Goal: Task Accomplishment & Management: Manage account settings

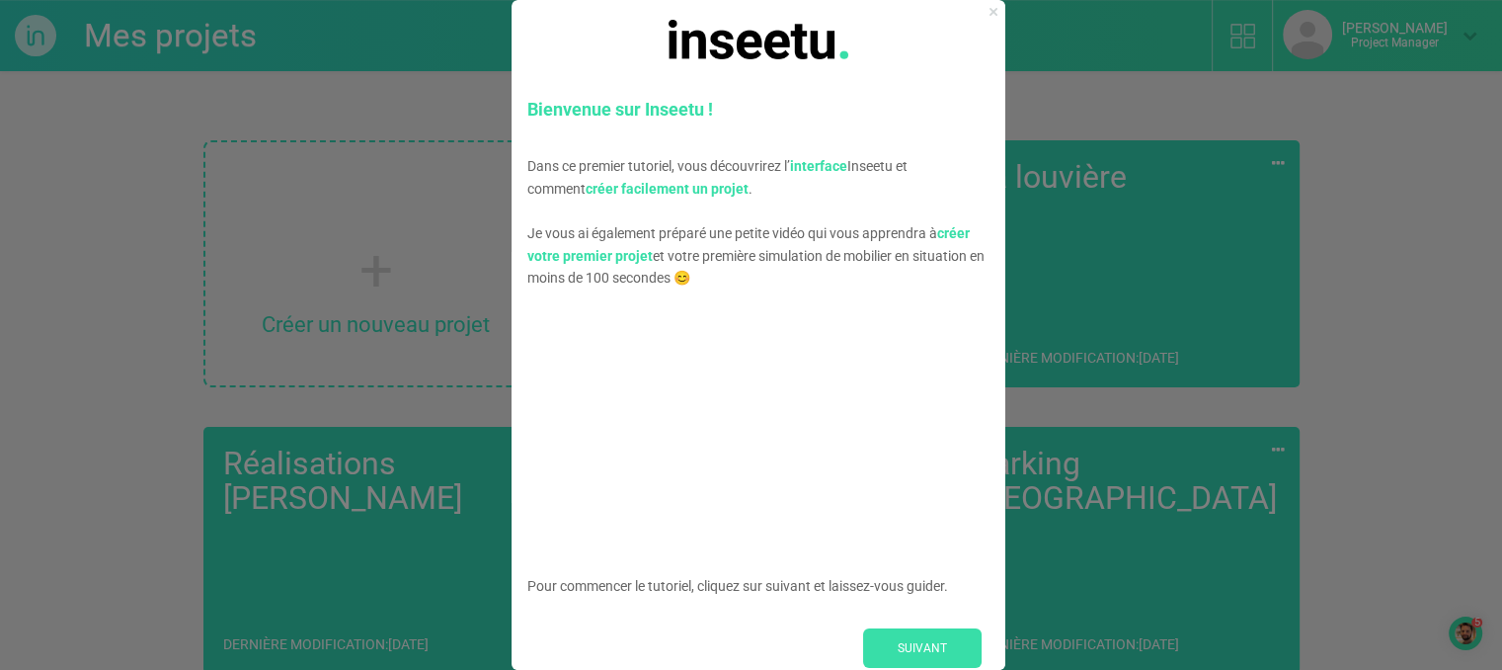
click at [990, 15] on icon "Close Preview" at bounding box center [994, 12] width 8 height 8
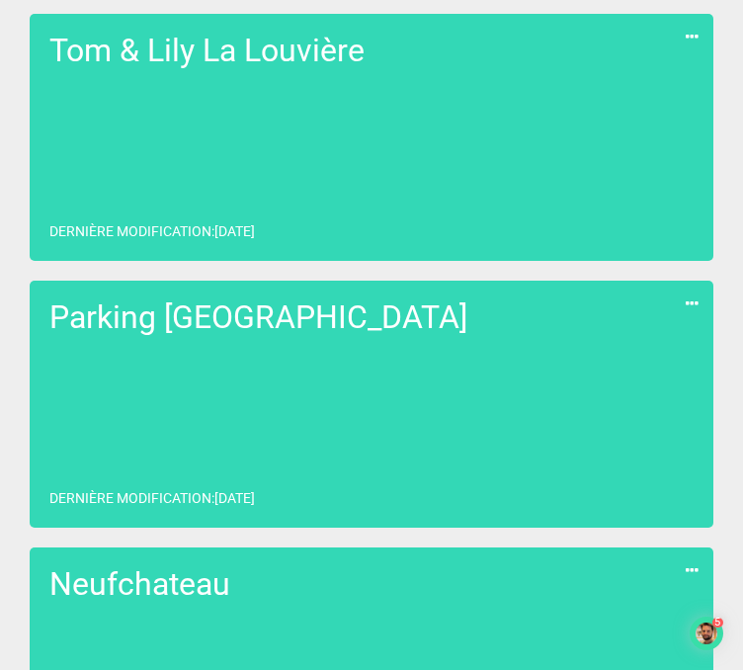
scroll to position [1226, 0]
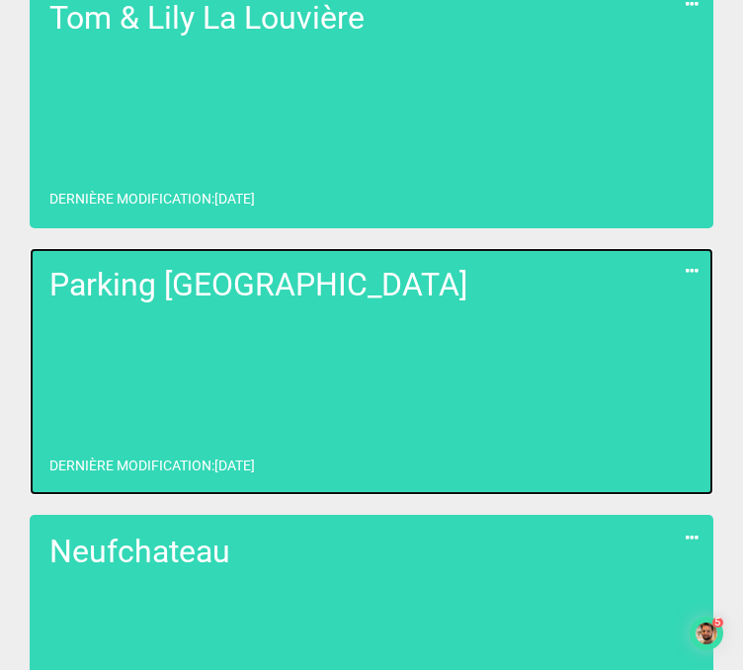
click at [173, 433] on link "Parking Liège Dernière modification : [DATE]" at bounding box center [372, 371] width 684 height 247
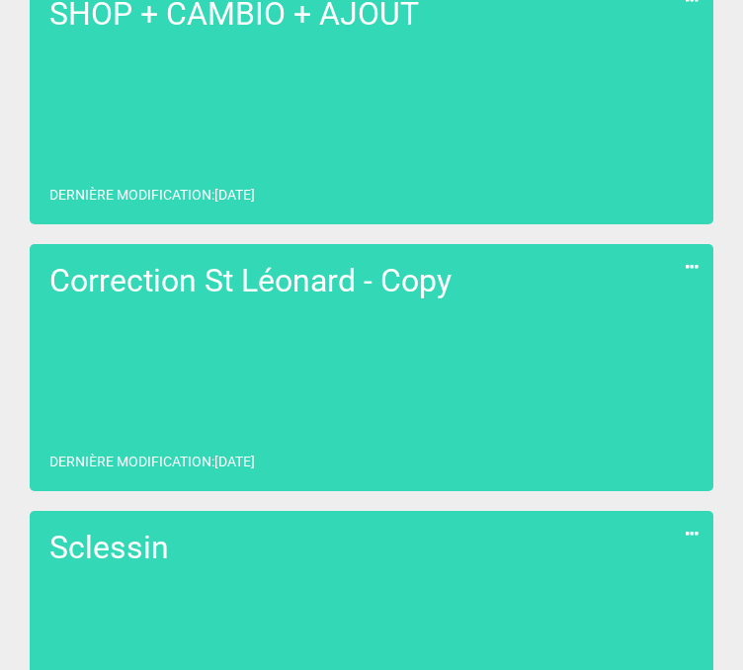
scroll to position [1604, 0]
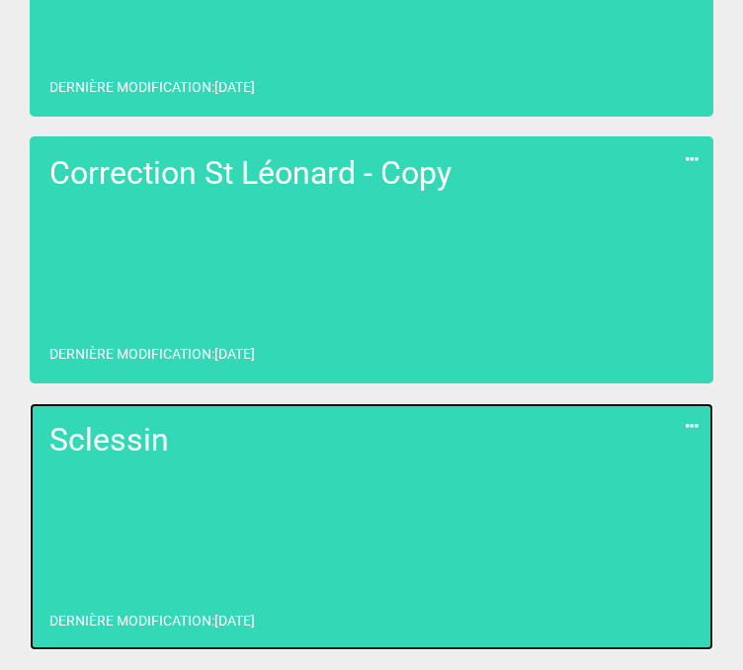
click at [330, 543] on link "Sclessin Dernière modification : [DATE]" at bounding box center [372, 526] width 684 height 247
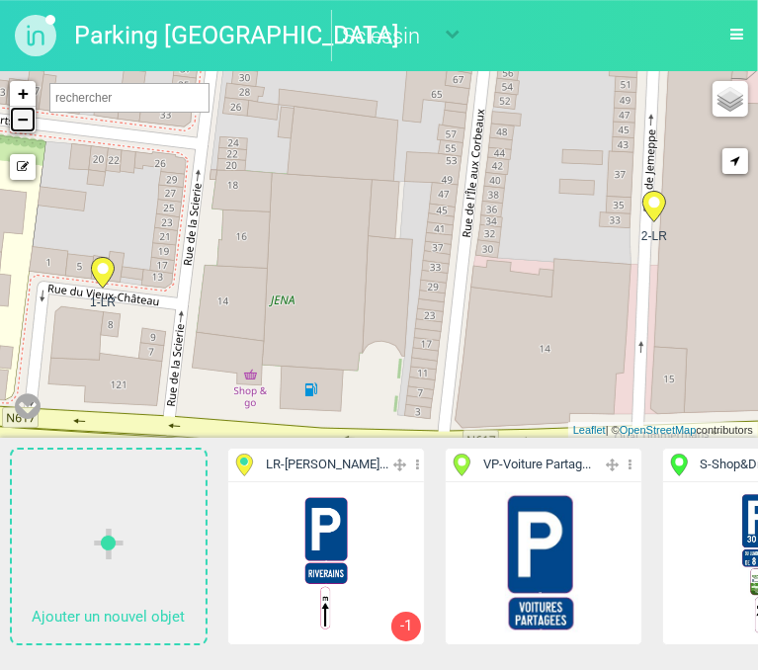
click at [20, 128] on link "−" at bounding box center [23, 120] width 26 height 26
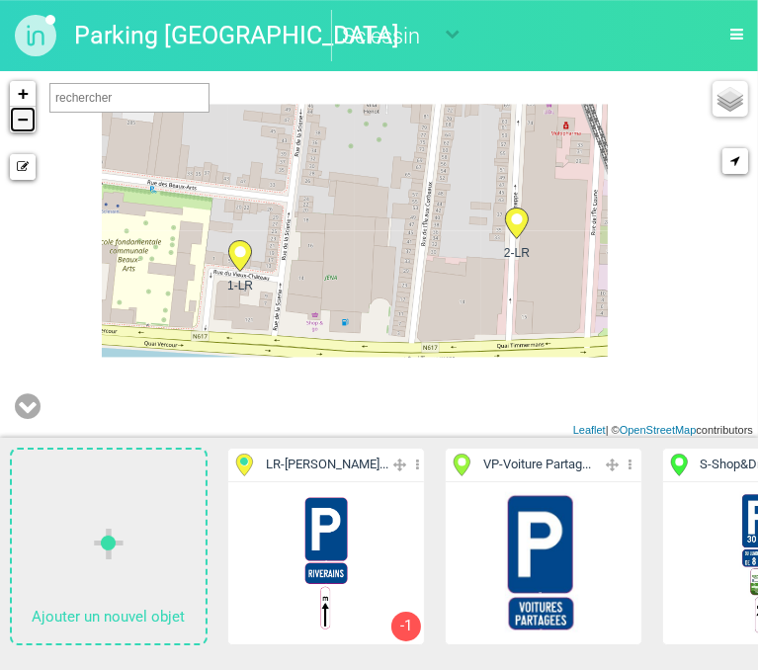
click at [20, 128] on link "−" at bounding box center [23, 120] width 26 height 26
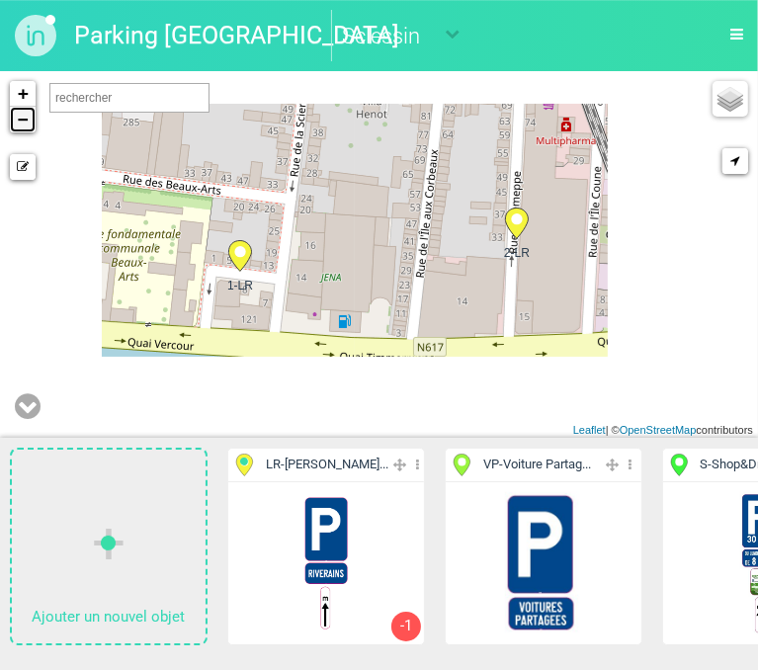
click at [20, 128] on link "−" at bounding box center [23, 120] width 26 height 26
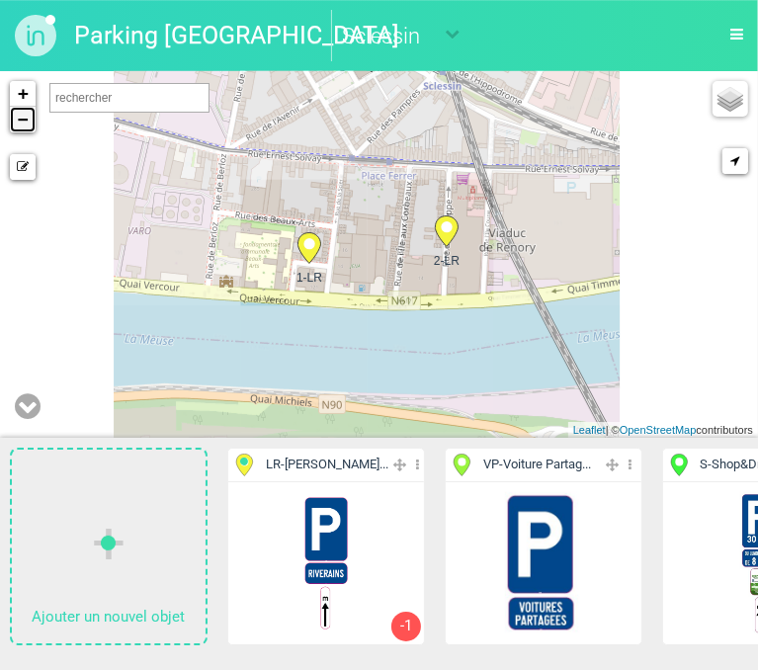
click at [20, 128] on link "−" at bounding box center [23, 120] width 26 height 26
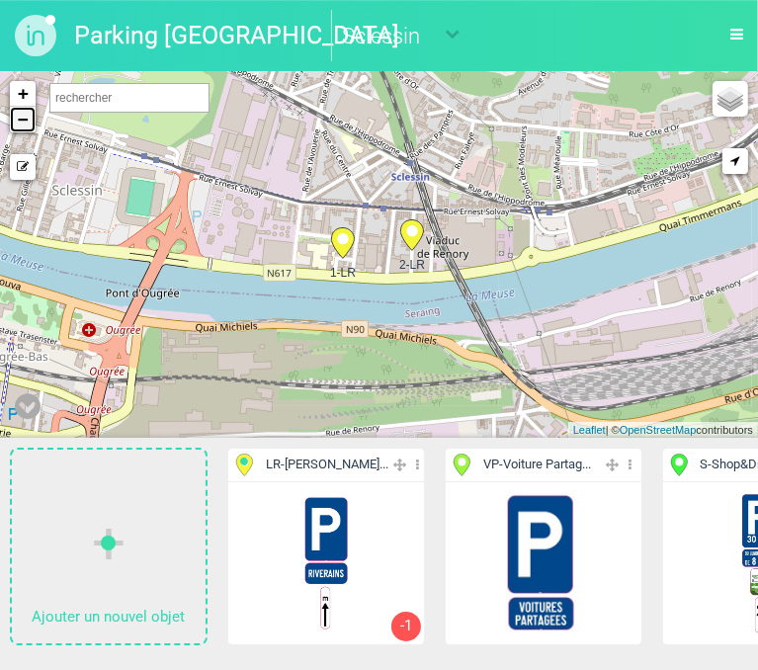
click at [20, 128] on link "−" at bounding box center [23, 120] width 26 height 26
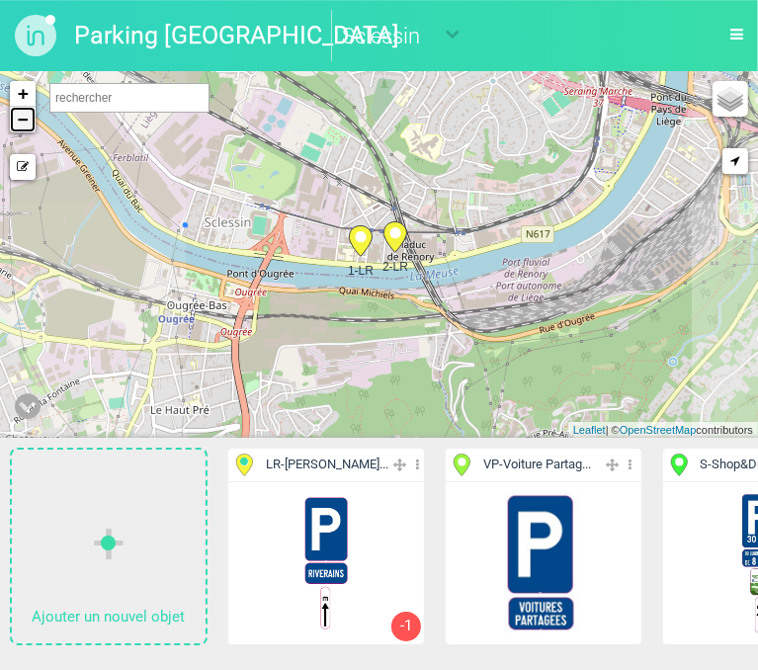
click at [20, 128] on link "−" at bounding box center [23, 120] width 26 height 26
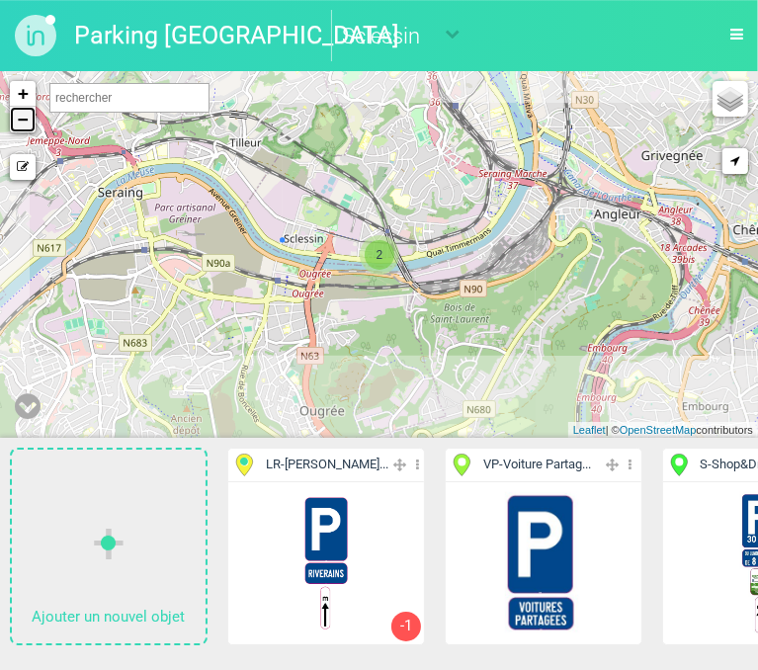
click at [20, 128] on link "−" at bounding box center [23, 120] width 26 height 26
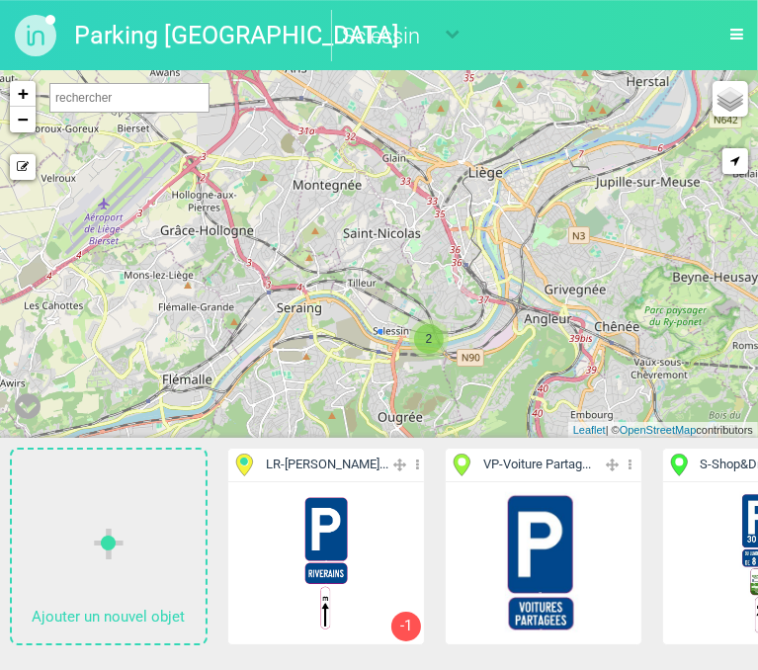
drag, startPoint x: 379, startPoint y: 262, endPoint x: 435, endPoint y: 353, distance: 106.4
click at [435, 353] on span "2" at bounding box center [429, 339] width 30 height 30
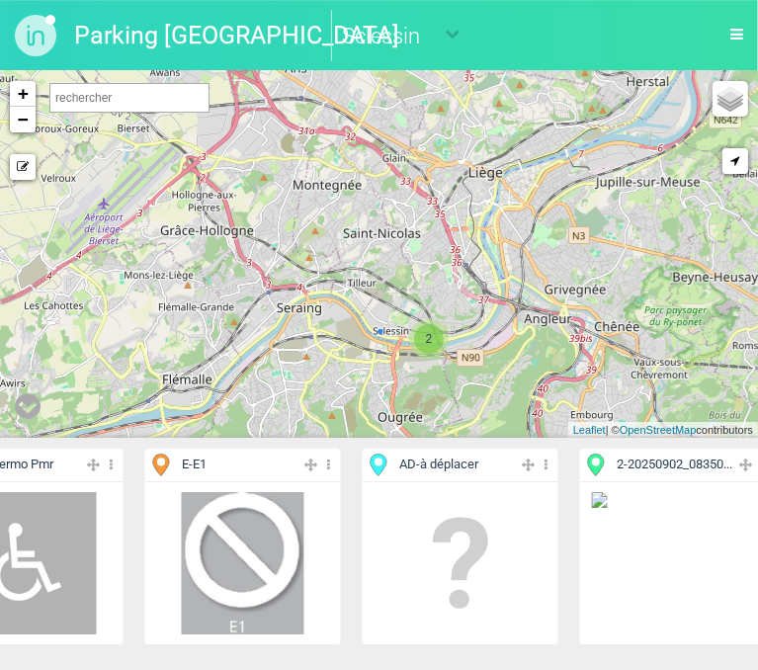
scroll to position [0, 1849]
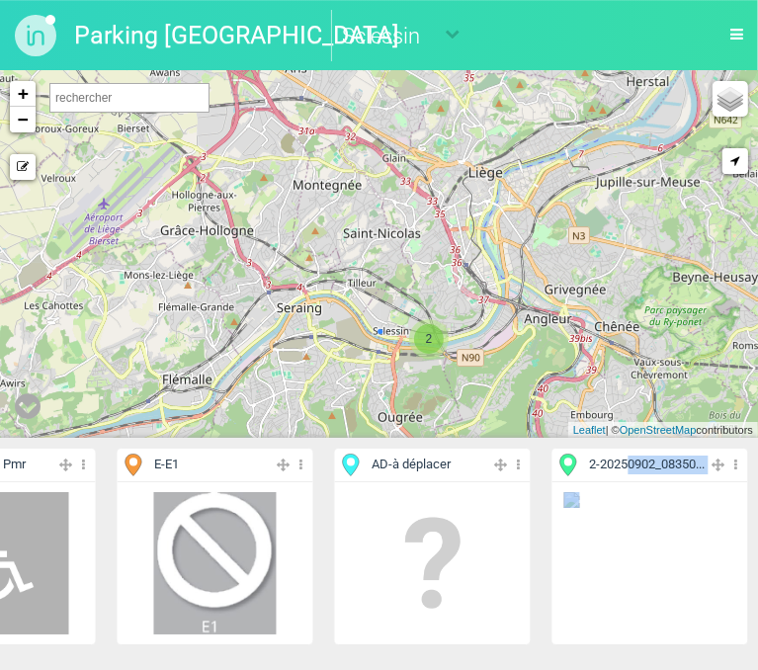
drag, startPoint x: 634, startPoint y: 460, endPoint x: 416, endPoint y: 195, distance: 343.9
click at [416, 195] on div "Ajouter un nouvel objet LR - [PERSON_NAME]... Editer Cacher Aff. uniquement Dup…" at bounding box center [379, 370] width 758 height 599
click at [582, 463] on icon at bounding box center [573, 464] width 33 height 23
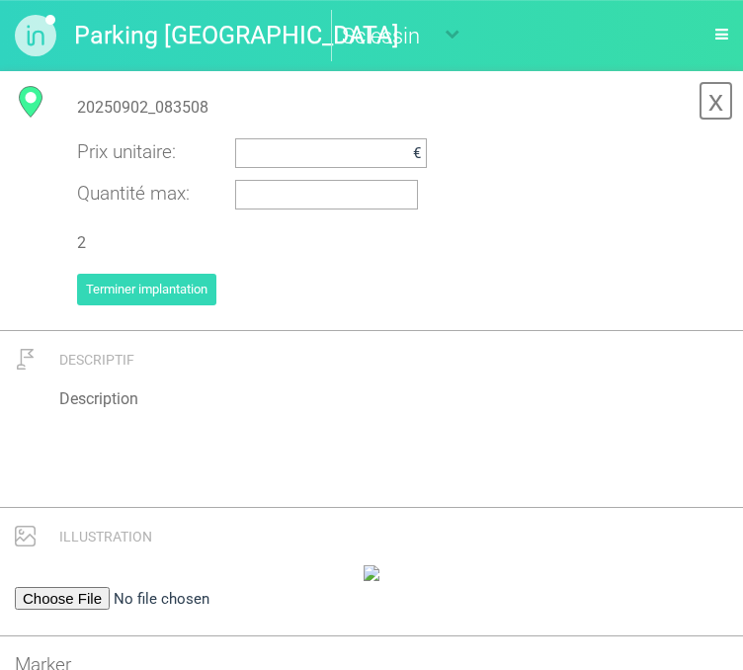
click at [712, 101] on link "x" at bounding box center [715, 101] width 35 height 40
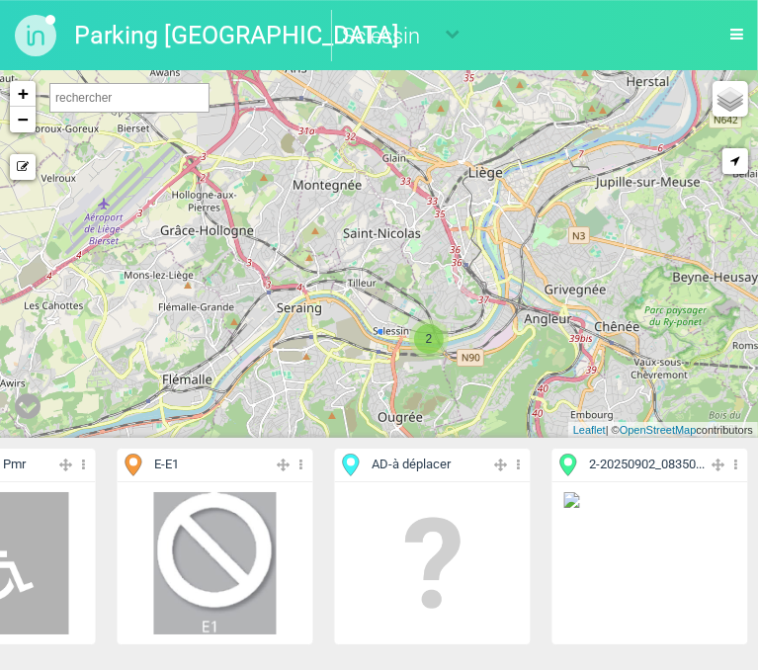
click at [743, 464] on icon at bounding box center [736, 464] width 13 height 23
click at [743, 474] on icon at bounding box center [736, 464] width 13 height 23
click at [624, 615] on li "Supprimer" at bounding box center [650, 625] width 196 height 31
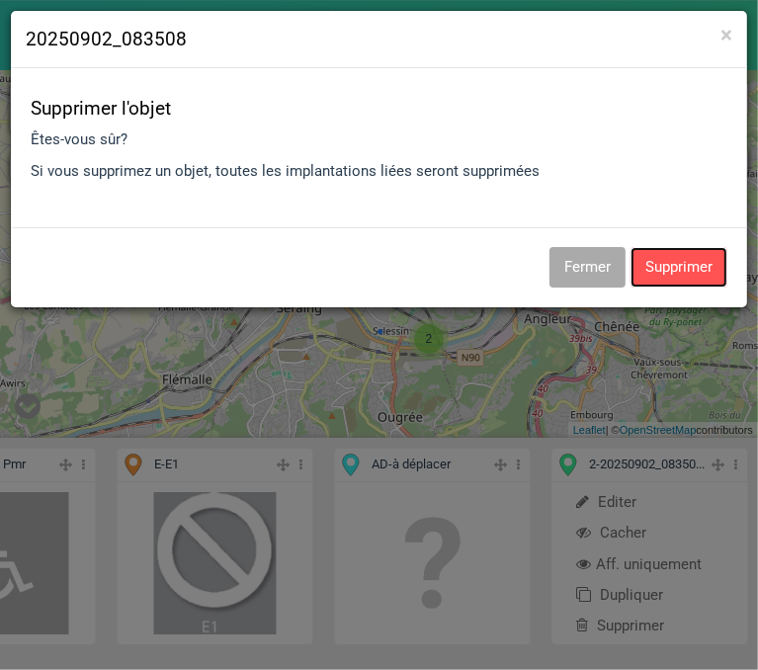
click at [657, 275] on button "Supprimer" at bounding box center [678, 267] width 97 height 40
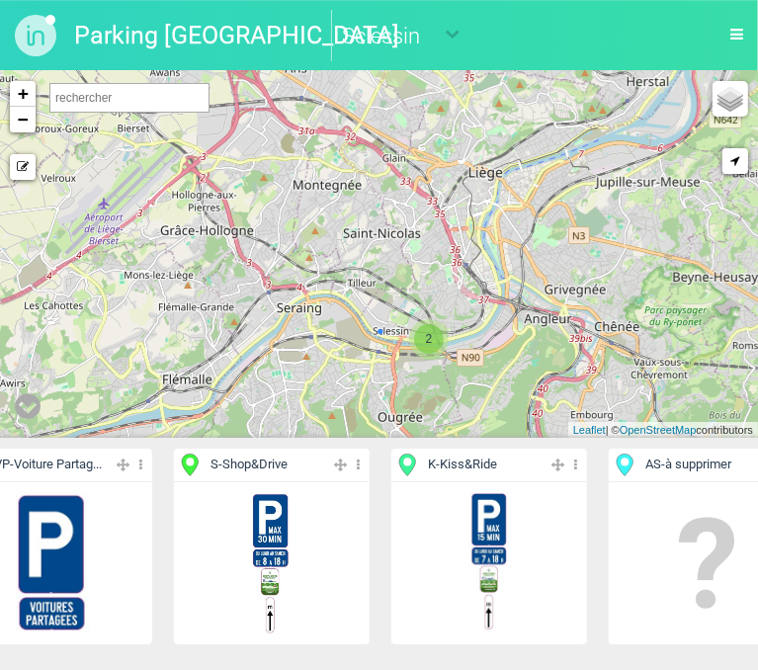
scroll to position [0, 0]
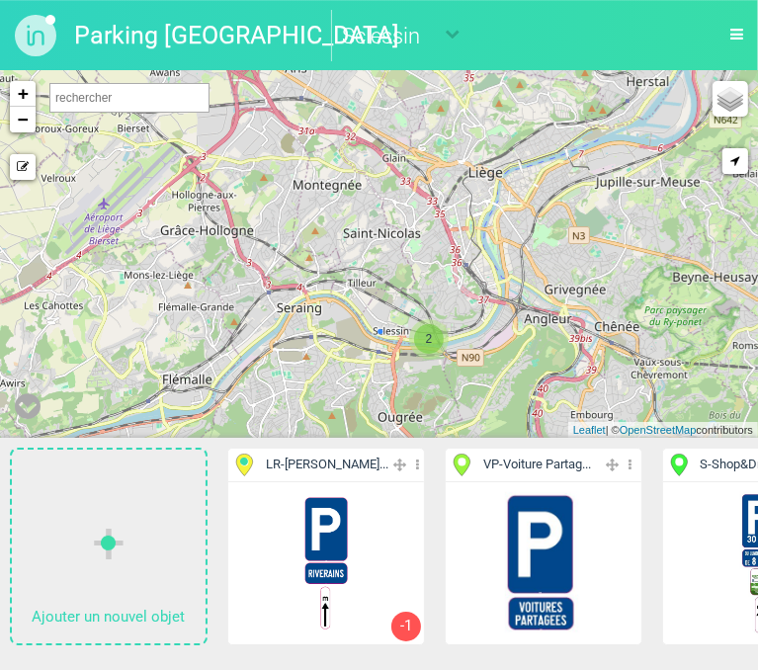
click at [311, 459] on span "LR - [PERSON_NAME]..." at bounding box center [327, 464] width 122 height 19
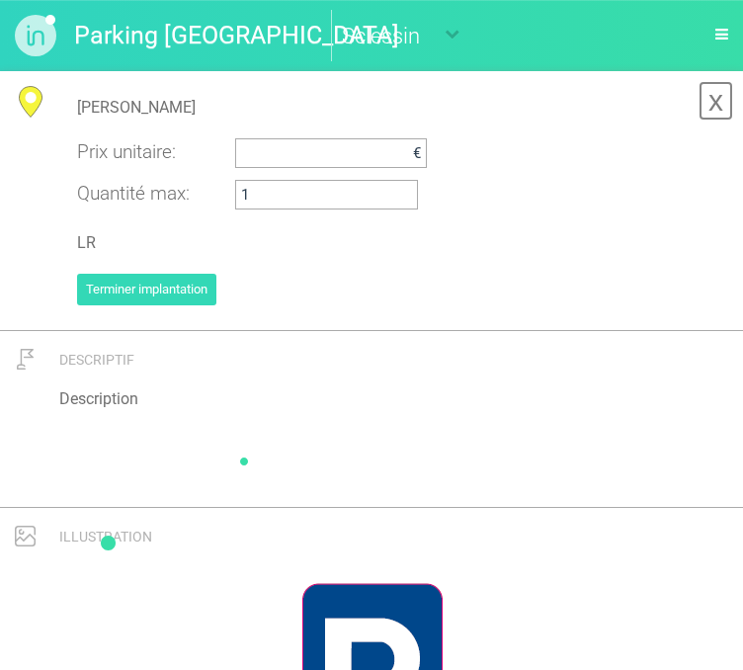
click at [711, 100] on link "x" at bounding box center [715, 101] width 35 height 40
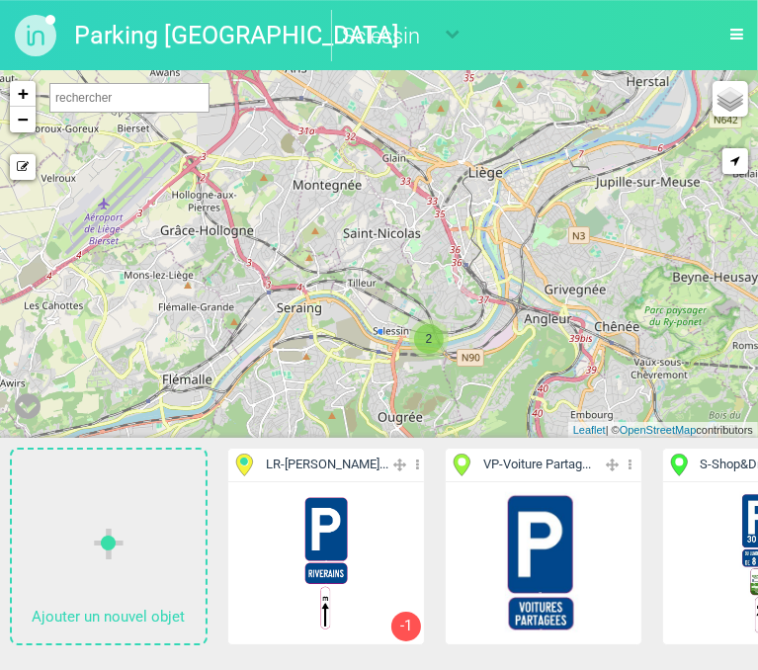
click at [731, 29] on icon "button" at bounding box center [736, 34] width 13 height 15
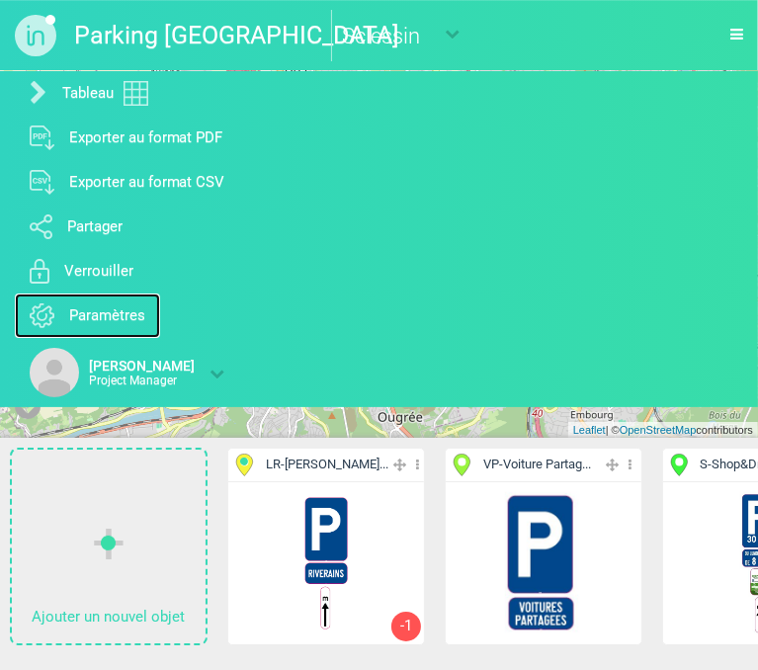
click at [100, 323] on span "Paramètres" at bounding box center [107, 315] width 76 height 21
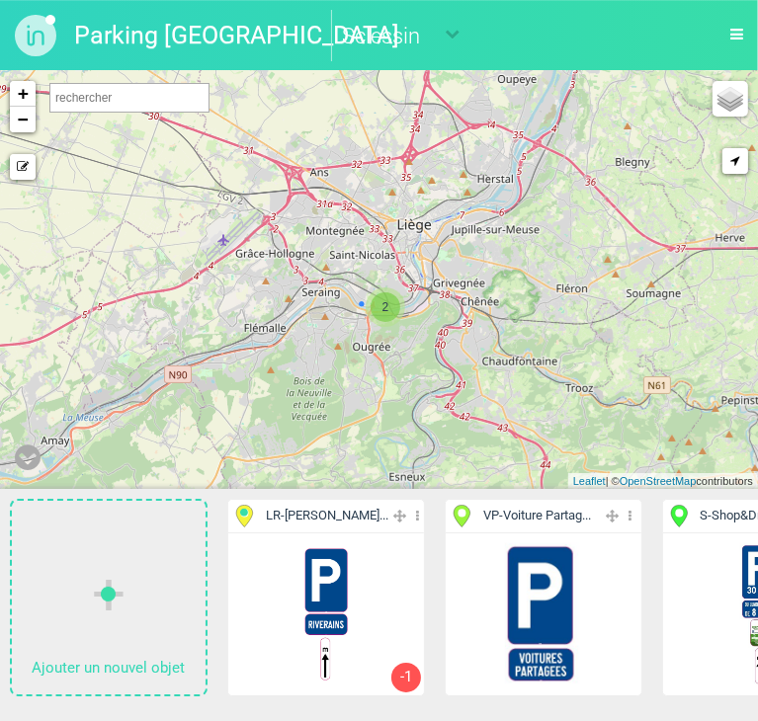
click at [362, 309] on div "2 + − Mode dessin Google Maps Roads Google Maps Terrain Google Maps Satellite G…" at bounding box center [379, 280] width 758 height 418
click at [396, 288] on div "2 + − Mode dessin Google Maps Roads Google Maps Terrain Google Maps Satellite G…" at bounding box center [379, 280] width 758 height 418
click at [387, 306] on span "2" at bounding box center [385, 307] width 30 height 30
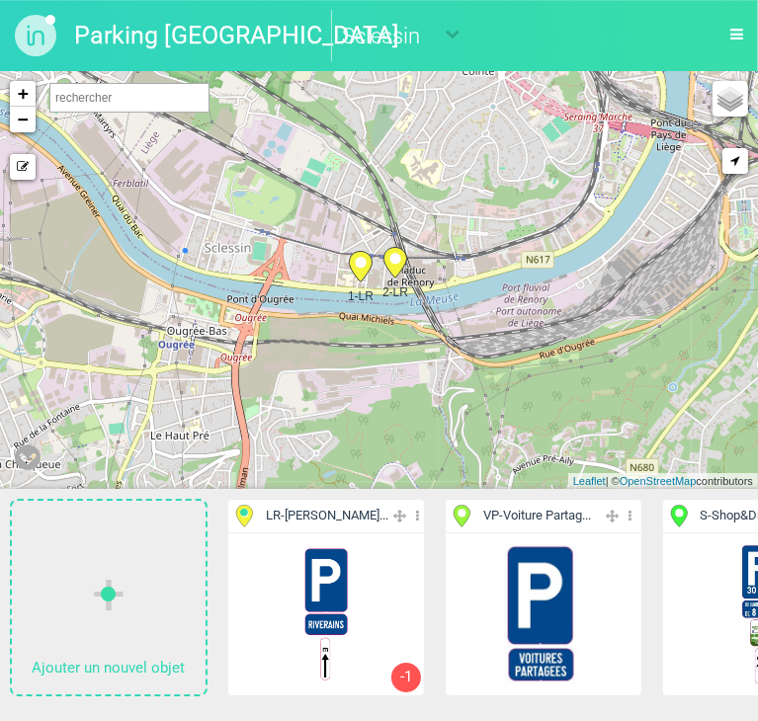
click at [356, 278] on icon at bounding box center [361, 267] width 32 height 32
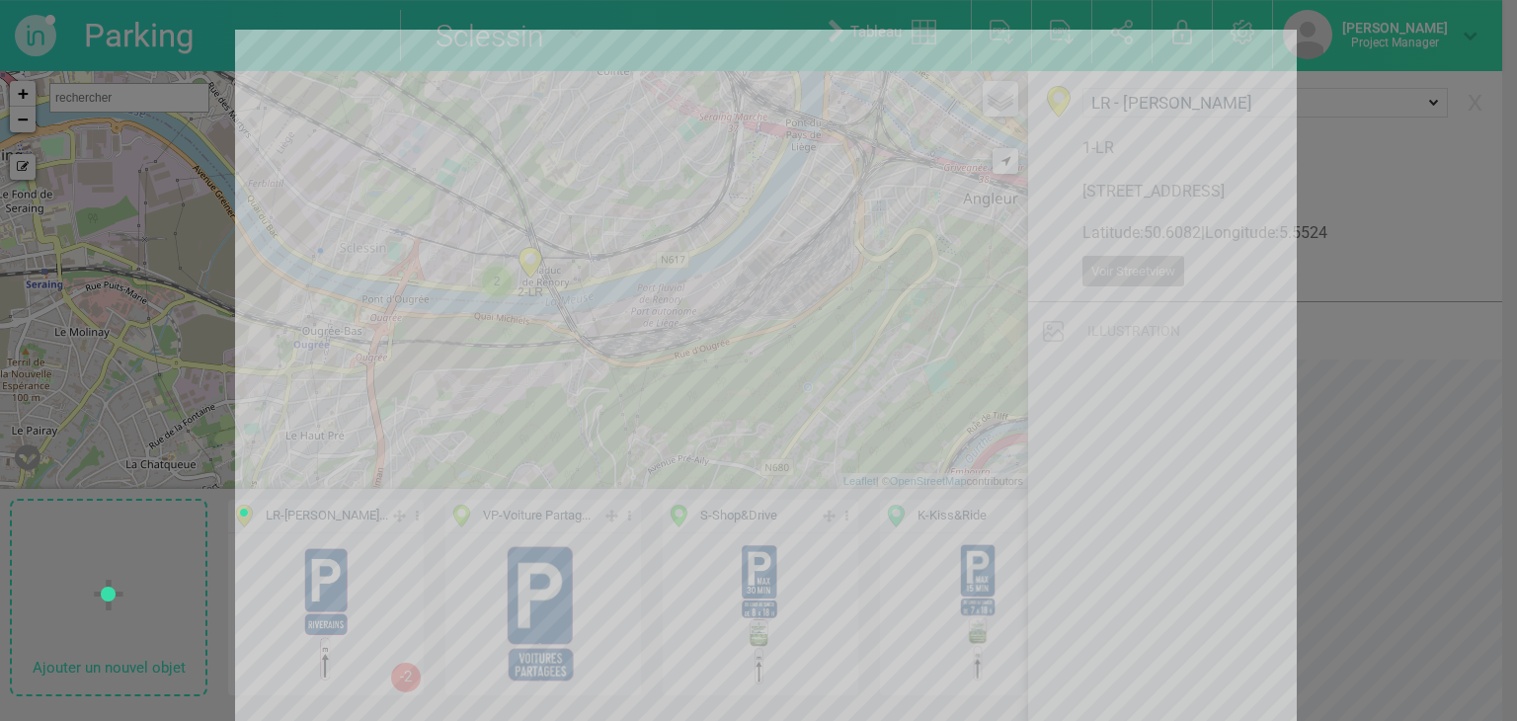
click at [1392, 235] on div at bounding box center [758, 360] width 1517 height 721
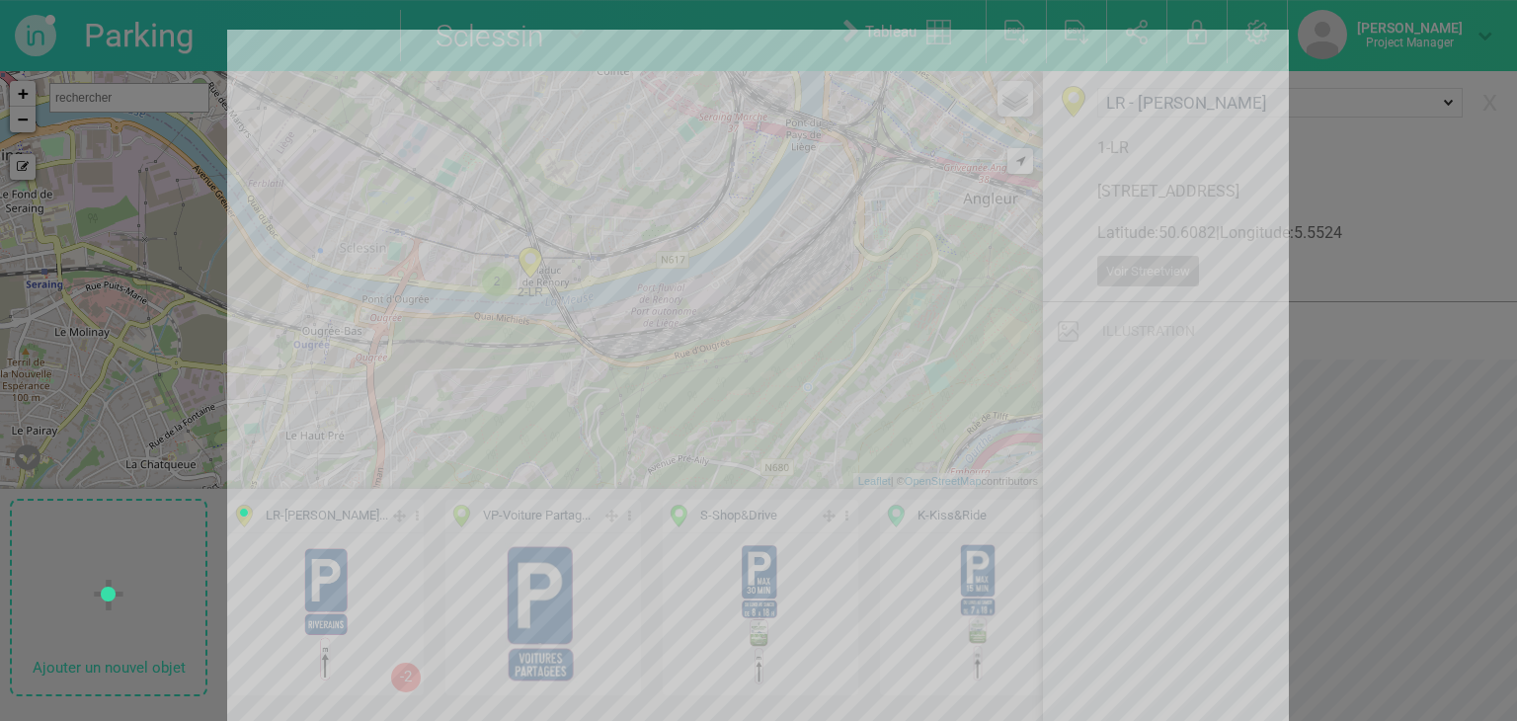
scroll to position [383, 0]
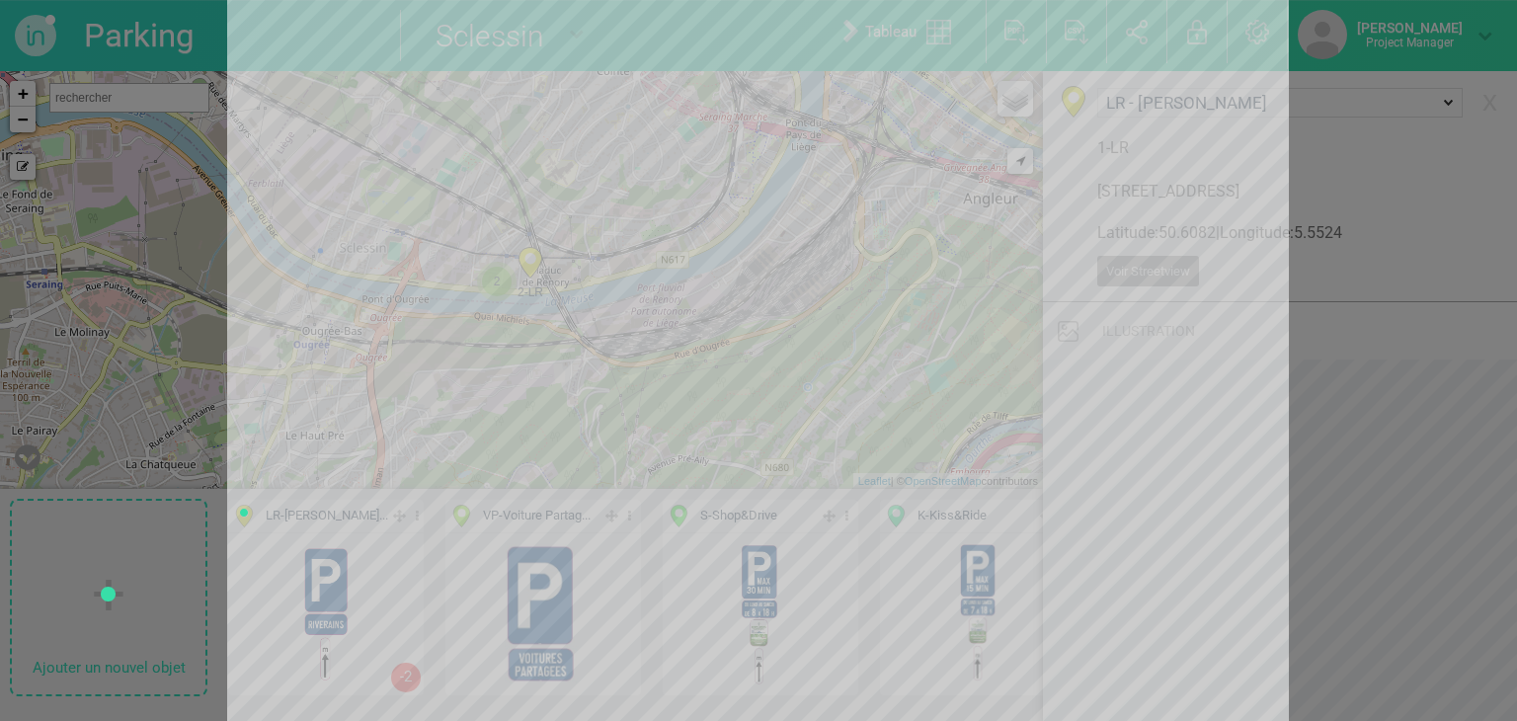
click at [1383, 295] on div at bounding box center [758, 360] width 1517 height 721
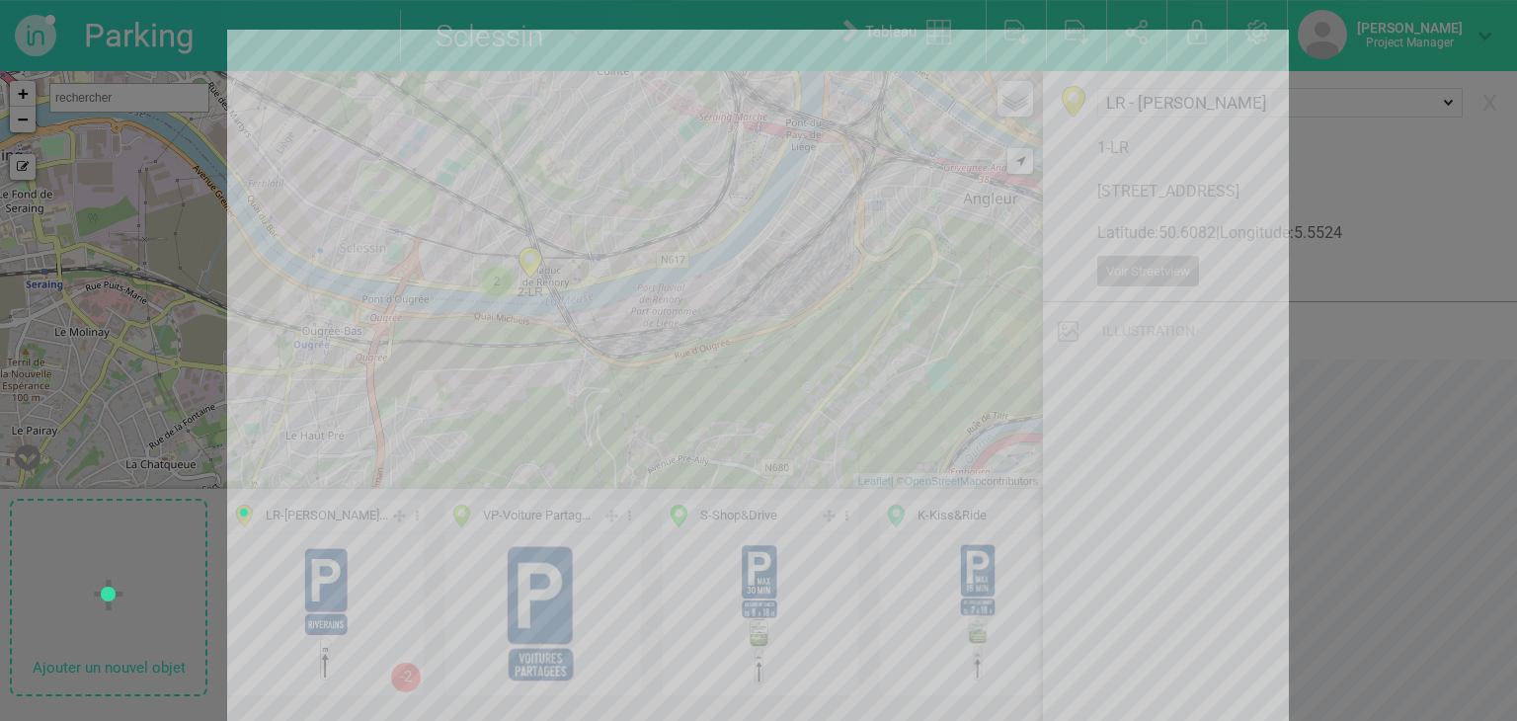
click at [1329, 196] on div at bounding box center [758, 360] width 1517 height 721
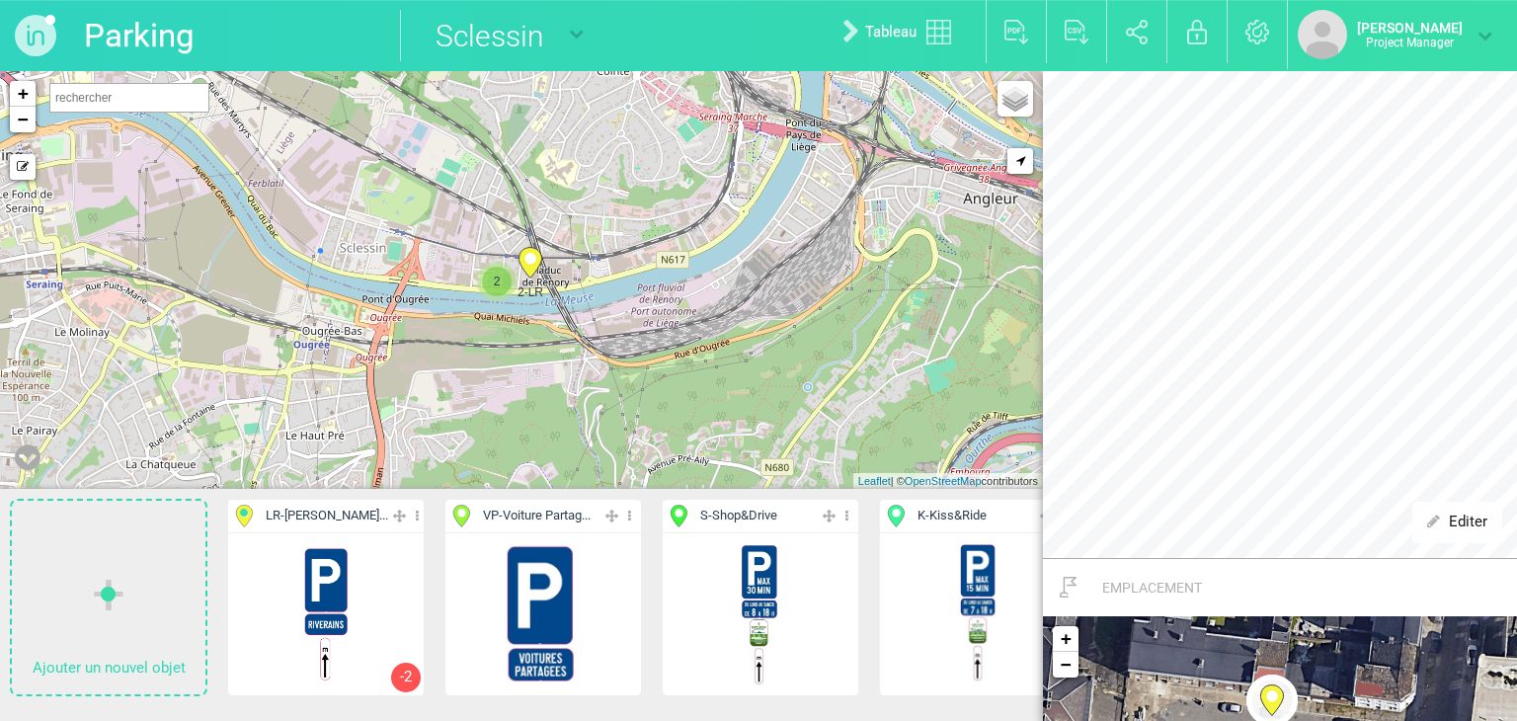
scroll to position [139, 0]
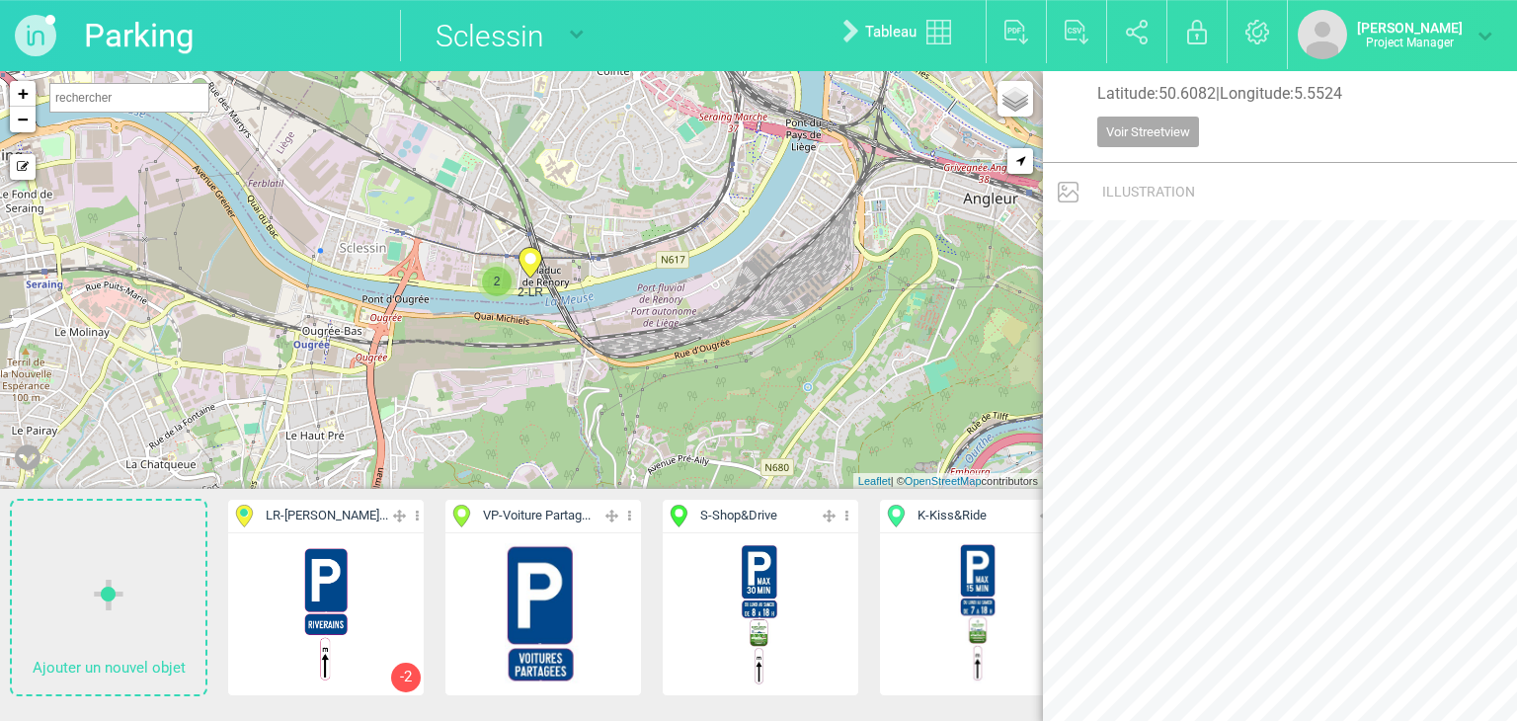
click at [429, 343] on div "2-LR 2 + − Mode dessin Google Maps Roads Google Maps Terrain Google Maps Satell…" at bounding box center [521, 280] width 1043 height 418
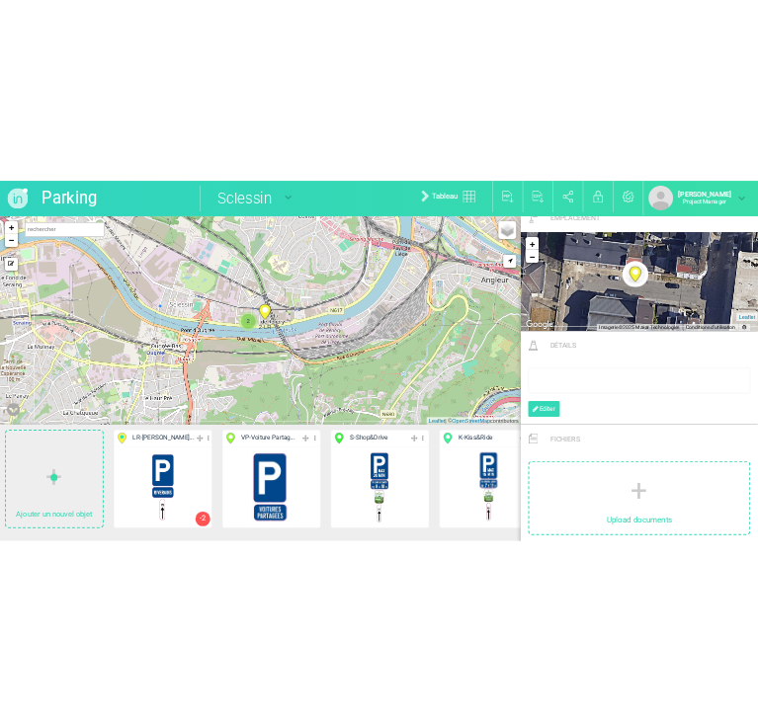
scroll to position [1580, 0]
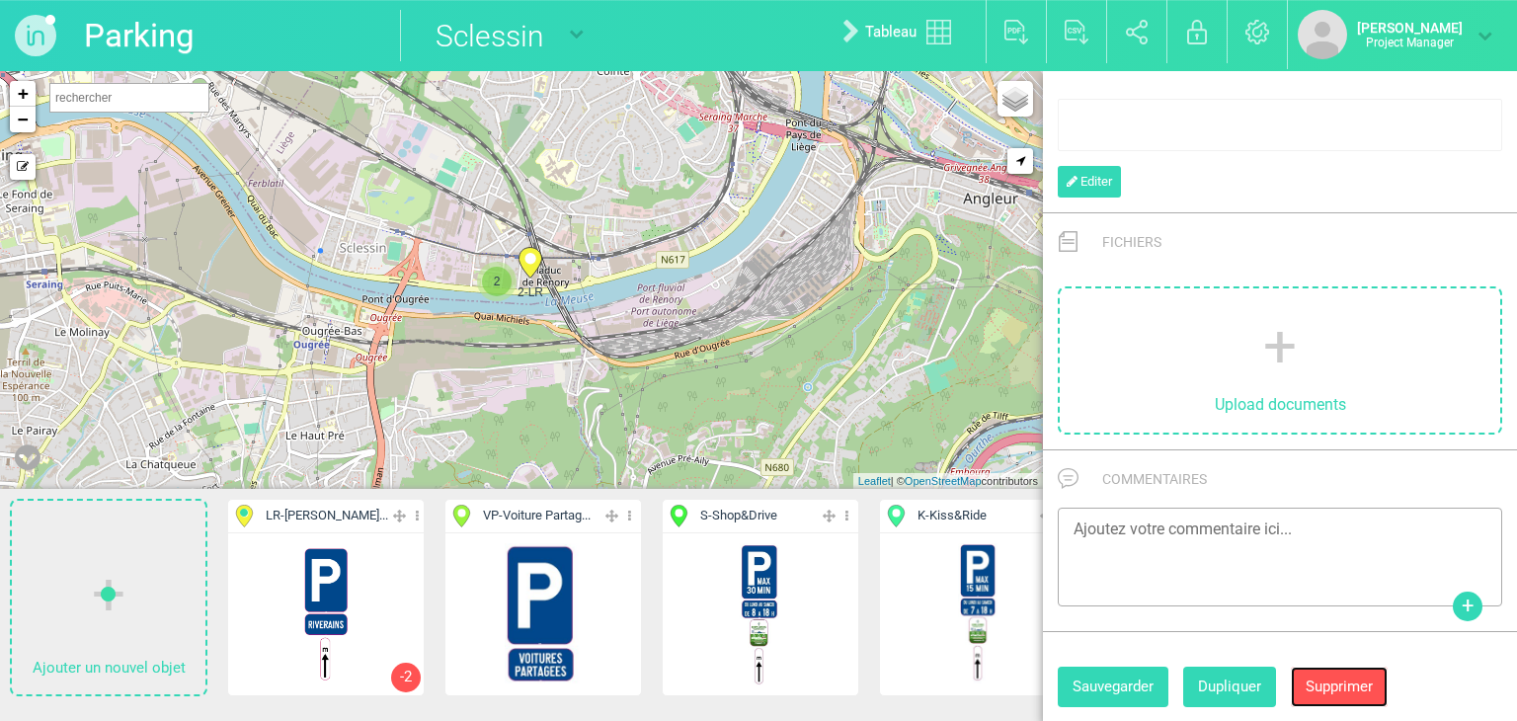
click at [1353, 669] on button "Supprimer" at bounding box center [1339, 687] width 97 height 40
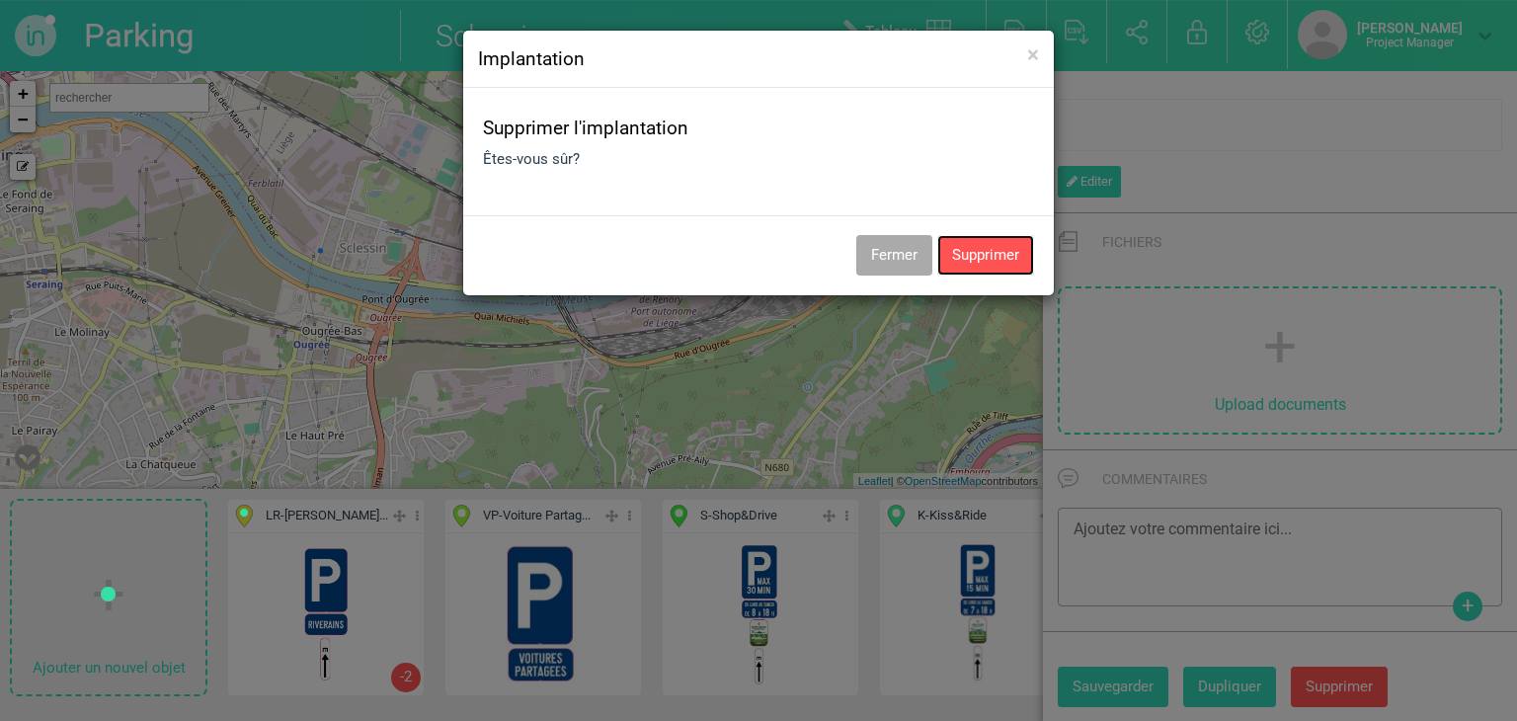
click at [960, 258] on button "Supprimer" at bounding box center [985, 255] width 97 height 40
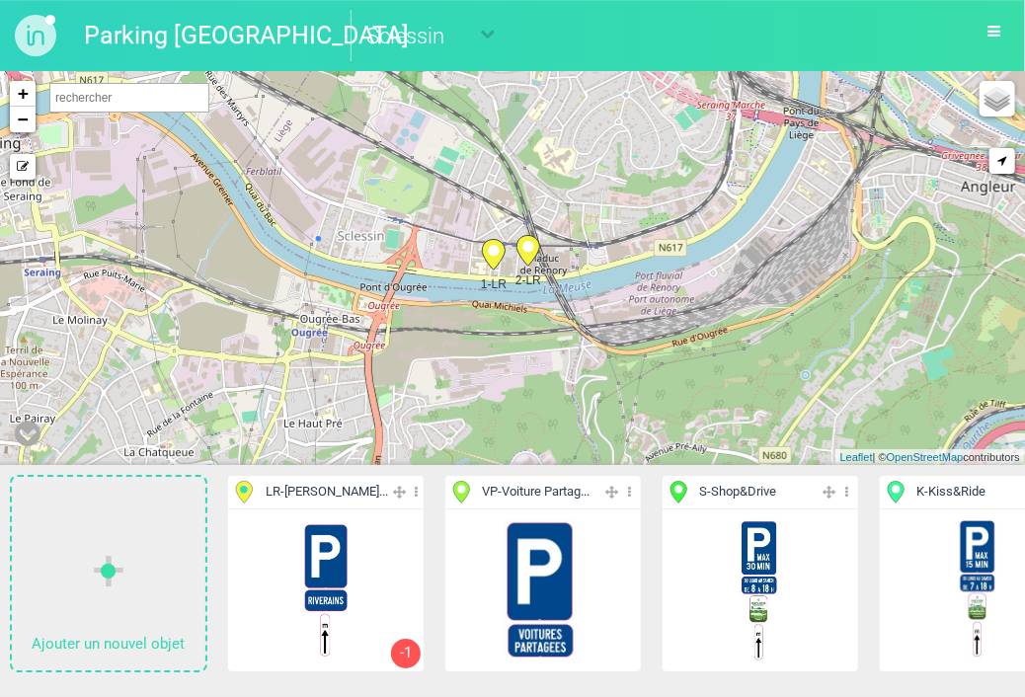
drag, startPoint x: 806, startPoint y: 242, endPoint x: 674, endPoint y: 265, distance: 134.3
click at [674, 265] on div "1-LR 2-LR + − Mode dessin Google Maps Roads Google Maps Terrain Google Maps Sat…" at bounding box center [512, 268] width 1025 height 394
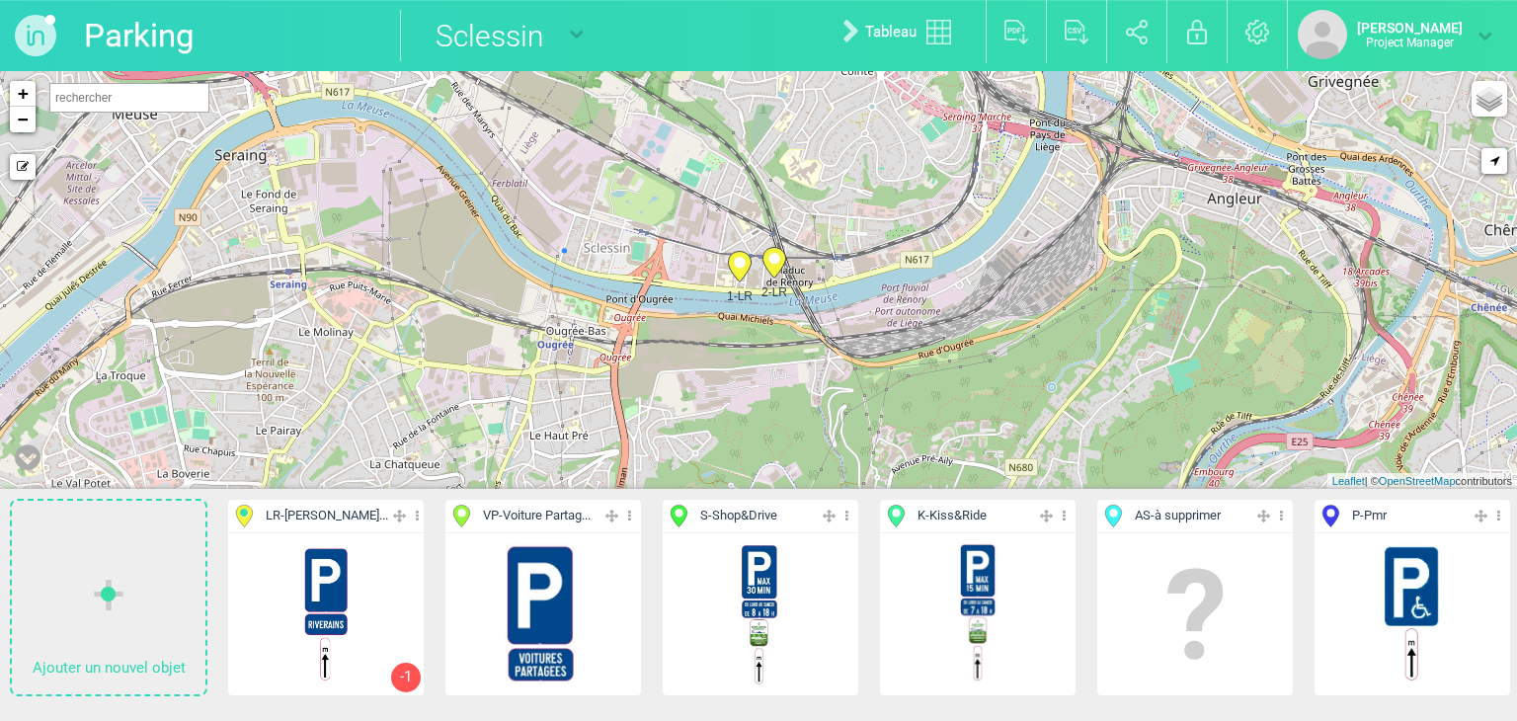
click at [213, 653] on li "Ajouter un nouvel objet" at bounding box center [108, 605] width 217 height 232
click at [25, 182] on div "1-LR 2-LR + − Mode dessin Google Maps Roads Google Maps Terrain Google Maps Sat…" at bounding box center [758, 280] width 1517 height 418
click at [24, 163] on icon at bounding box center [23, 167] width 12 height 12
click at [334, 522] on span "LR - [PERSON_NAME]..." at bounding box center [327, 516] width 122 height 19
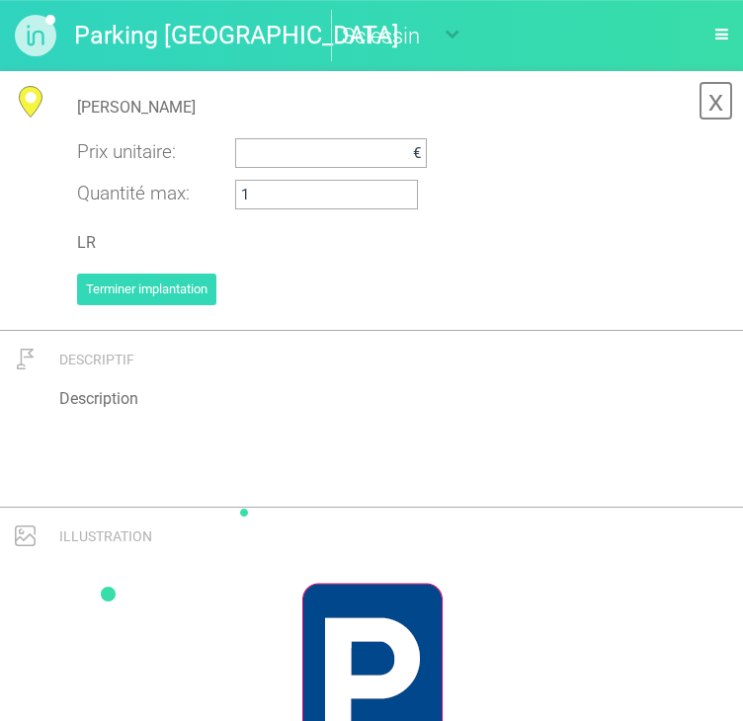
click at [709, 96] on link "x" at bounding box center [715, 101] width 35 height 40
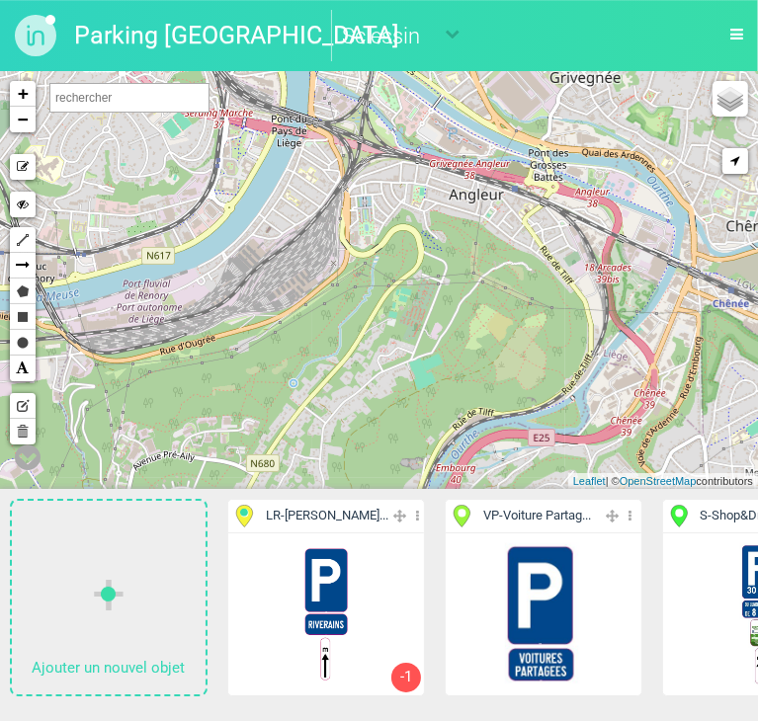
click at [308, 507] on span "LR - [PERSON_NAME]..." at bounding box center [327, 516] width 122 height 19
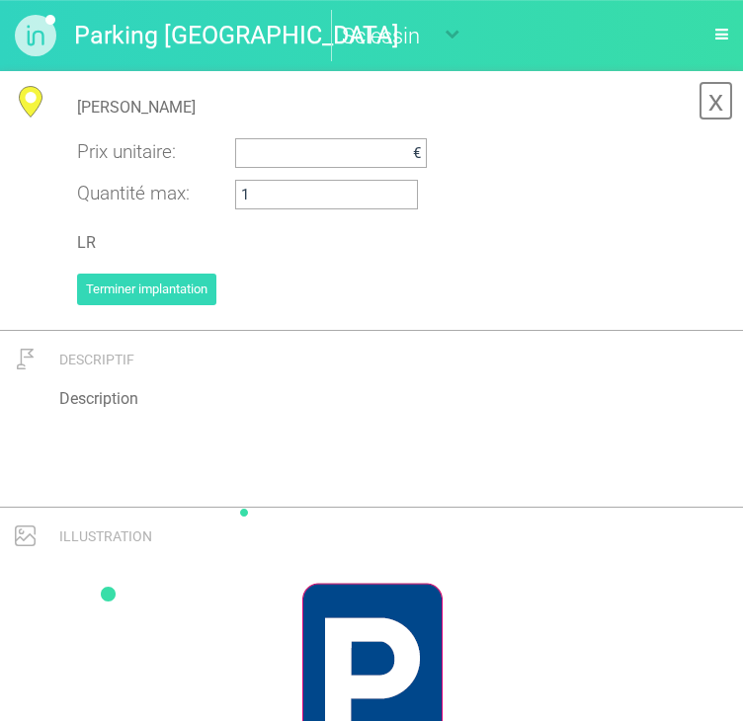
click at [712, 99] on link "x" at bounding box center [715, 101] width 35 height 40
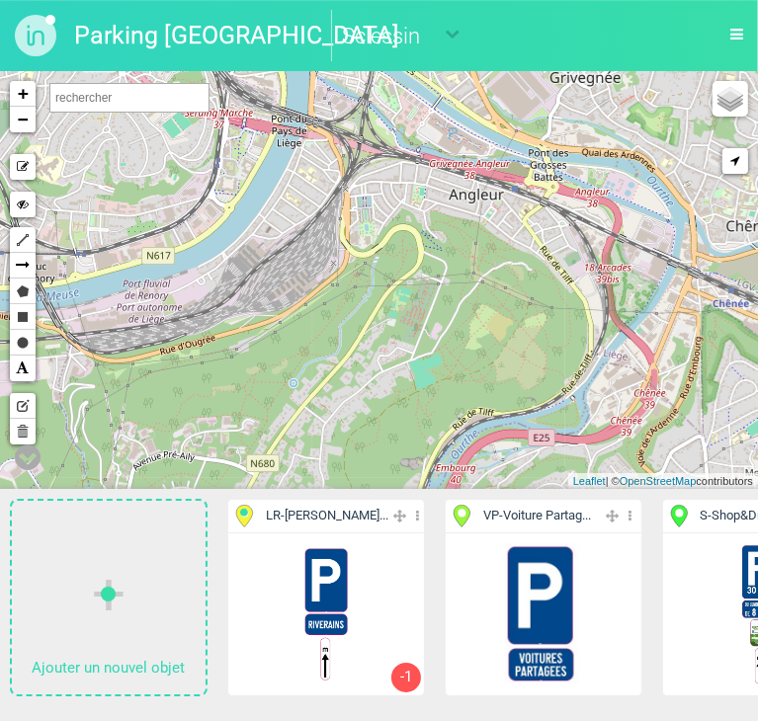
click at [333, 518] on span "LR - [PERSON_NAME]..." at bounding box center [327, 516] width 122 height 19
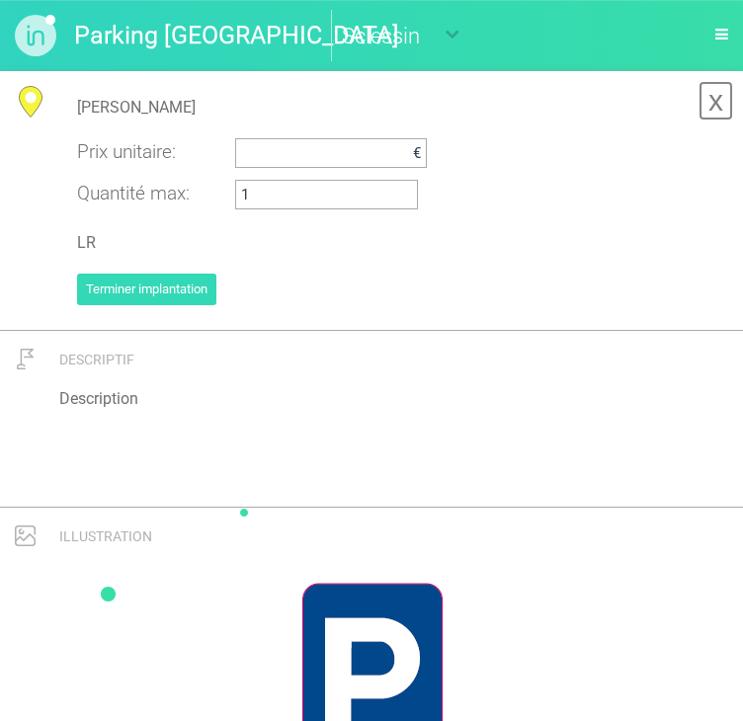
click at [706, 112] on link "x" at bounding box center [715, 101] width 35 height 40
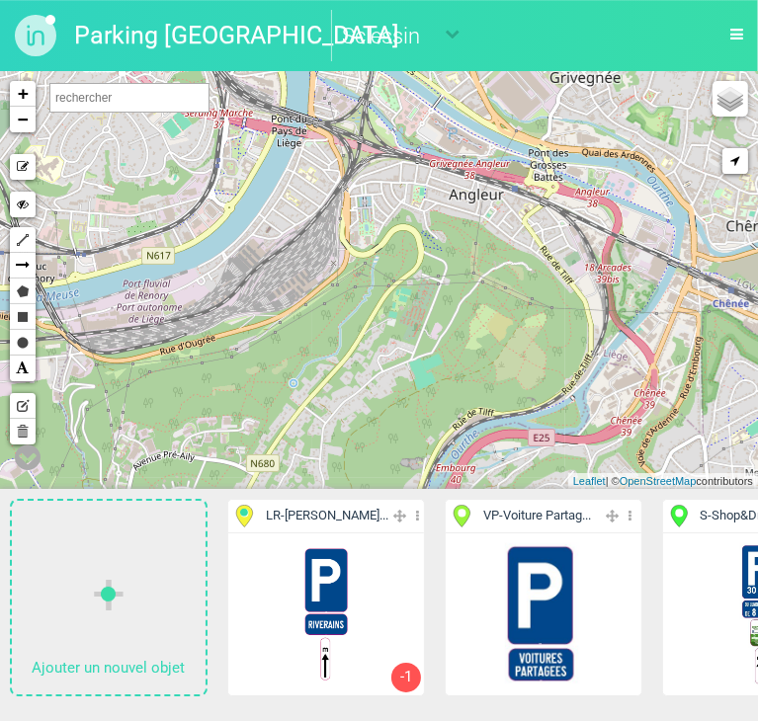
click at [507, 515] on span "VP - Voiture Partag..." at bounding box center [537, 516] width 108 height 19
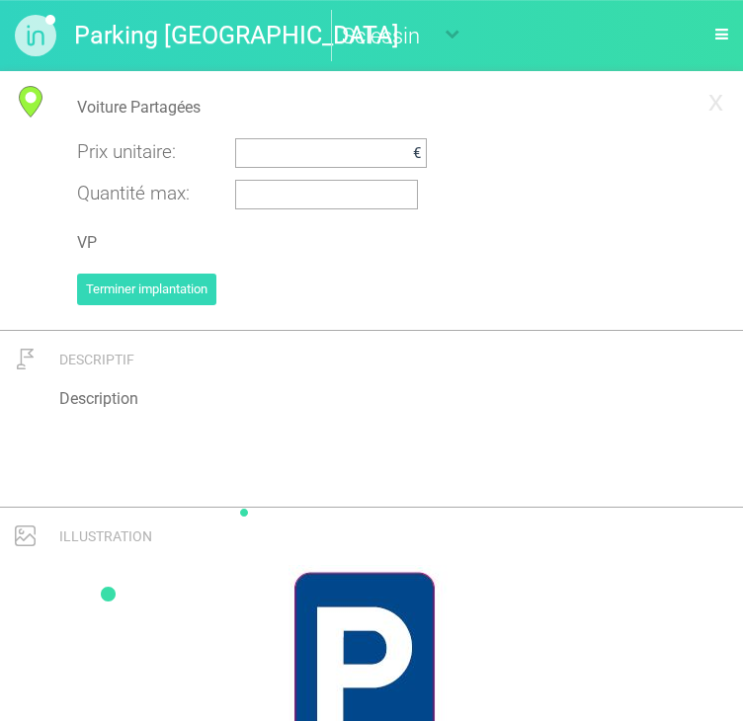
click at [734, 103] on div "Voiture Partagées Prix unitaire : € Quantité max : VP Terminer implantation" at bounding box center [371, 203] width 743 height 234
click at [719, 104] on link "x" at bounding box center [715, 101] width 35 height 40
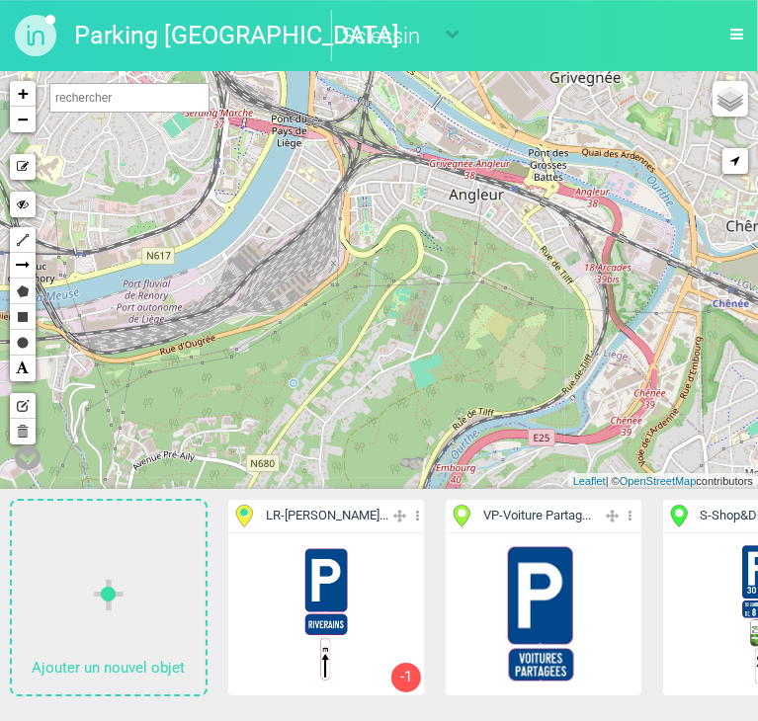
drag, startPoint x: 327, startPoint y: 508, endPoint x: 289, endPoint y: 514, distance: 38.0
click at [289, 514] on span "LR - [PERSON_NAME]..." at bounding box center [327, 516] width 122 height 19
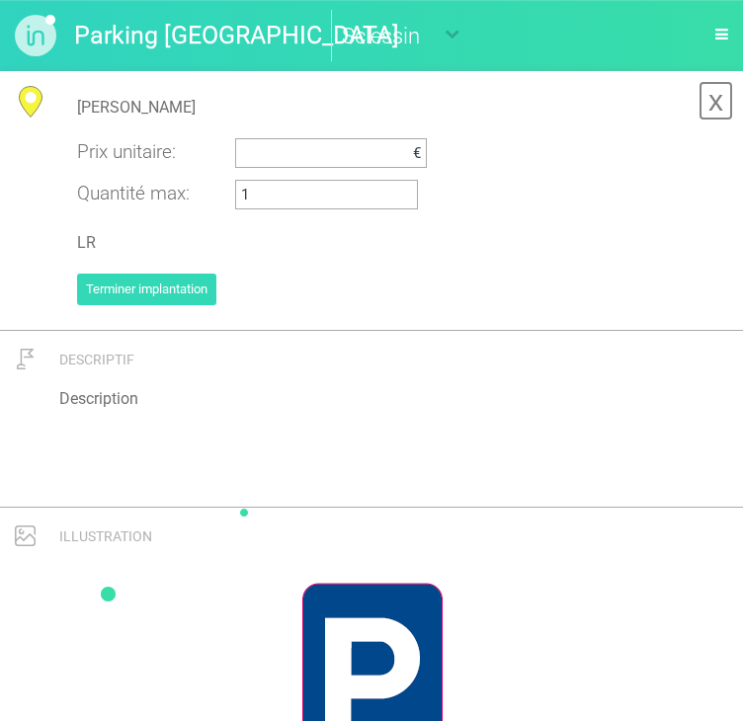
click at [717, 101] on link "x" at bounding box center [715, 101] width 35 height 40
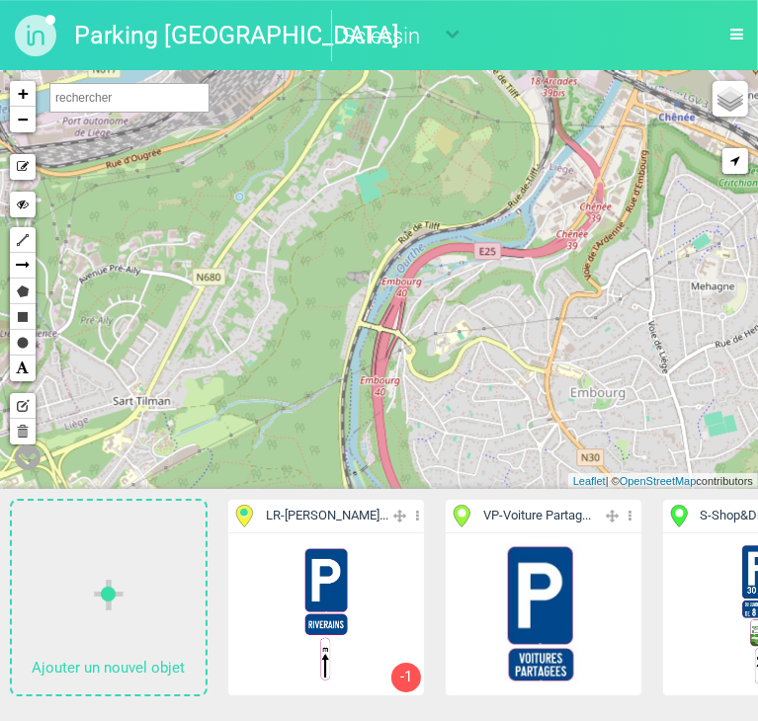
drag, startPoint x: 121, startPoint y: 283, endPoint x: 11, endPoint y: 45, distance: 262.5
click at [11, 45] on div "Parking Liège Sclessin Version 1 Version 1 - Saint-Léonard Reste Liège Correcti…" at bounding box center [379, 360] width 758 height 721
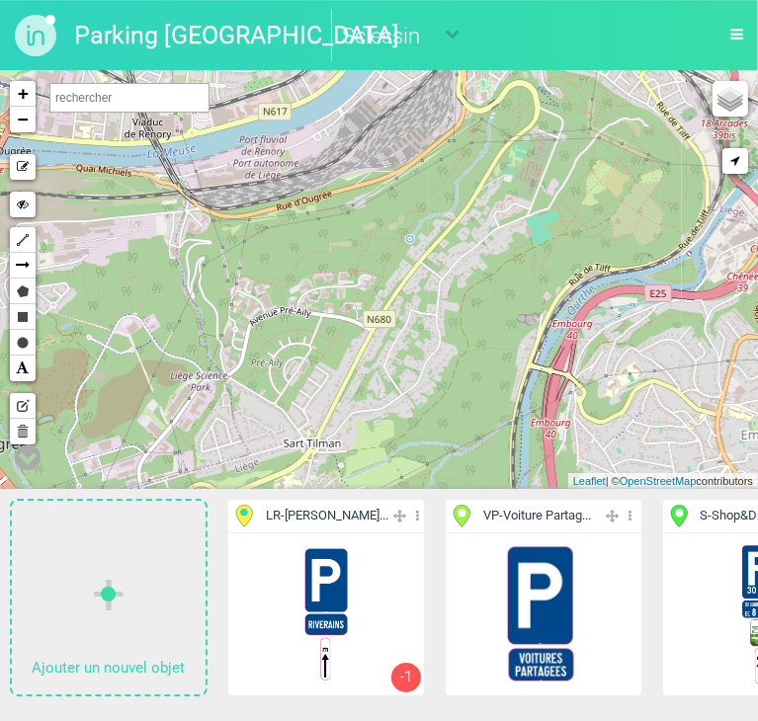
drag, startPoint x: 390, startPoint y: 237, endPoint x: 686, endPoint y: 332, distance: 310.2
click at [686, 332] on div "+ − Mode dessin Hide Polyline Arrow Polygon Rectangle Circle Text Edit layers D…" at bounding box center [379, 280] width 758 height 418
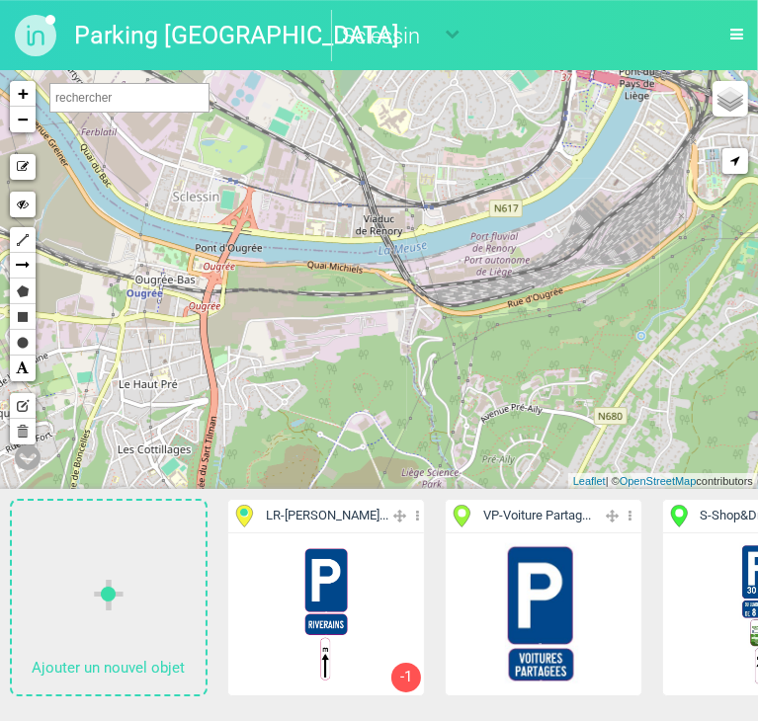
drag, startPoint x: 205, startPoint y: 231, endPoint x: 455, endPoint y: 318, distance: 264.6
click at [455, 318] on div "+ − Mode dessin Hide Polyline Arrow Polygon Rectangle Circle Text Edit layers D…" at bounding box center [379, 280] width 758 height 418
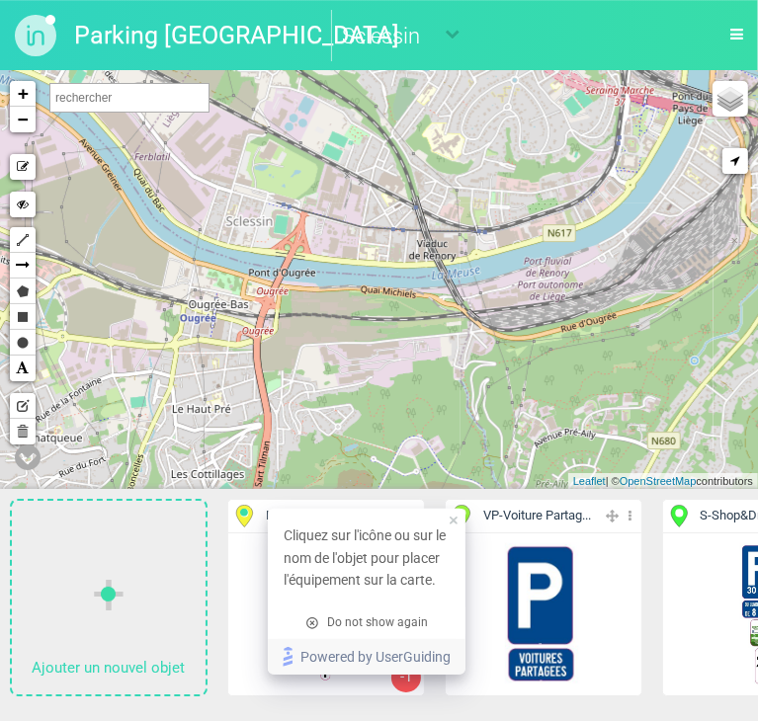
click at [245, 511] on div at bounding box center [244, 513] width 24 height 24
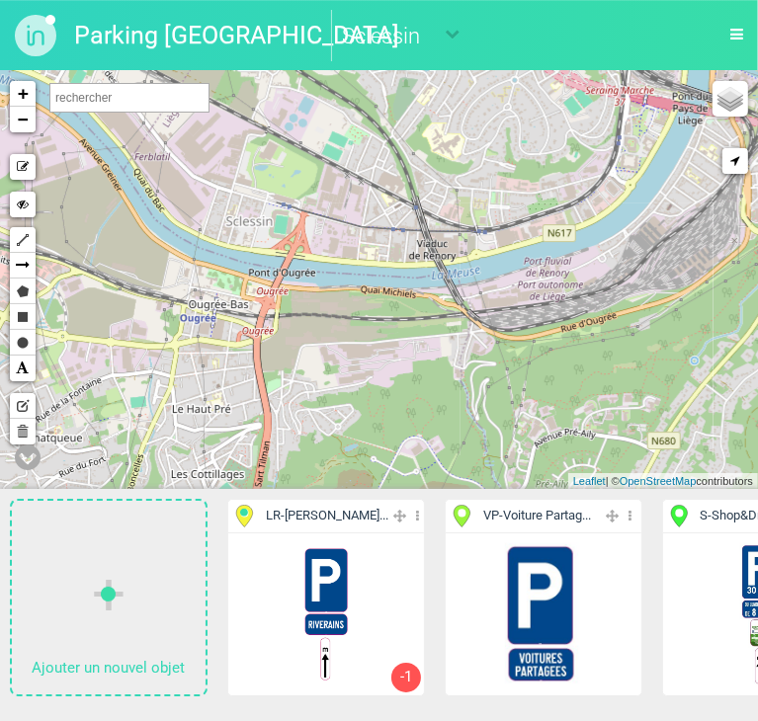
click at [465, 519] on icon at bounding box center [461, 516] width 16 height 22
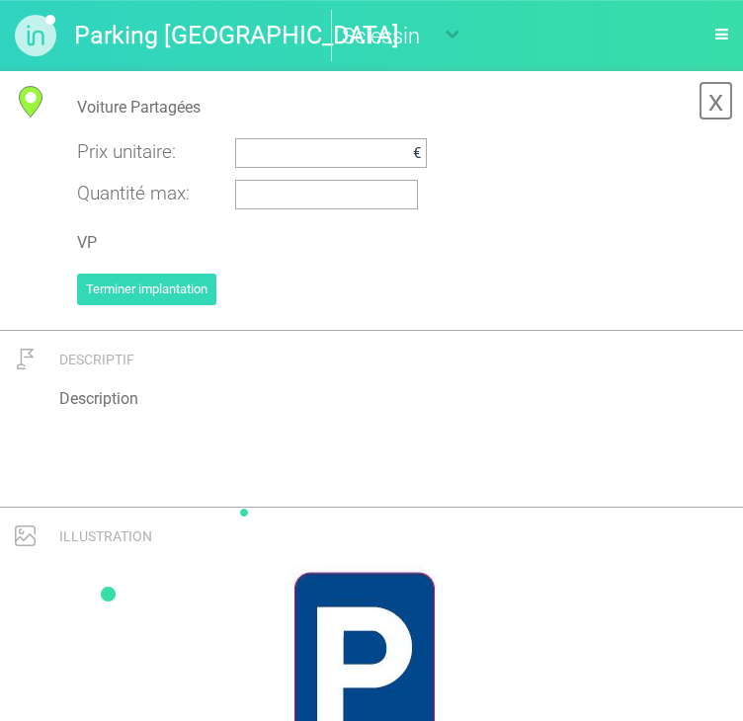
click at [719, 105] on link "x" at bounding box center [715, 101] width 35 height 40
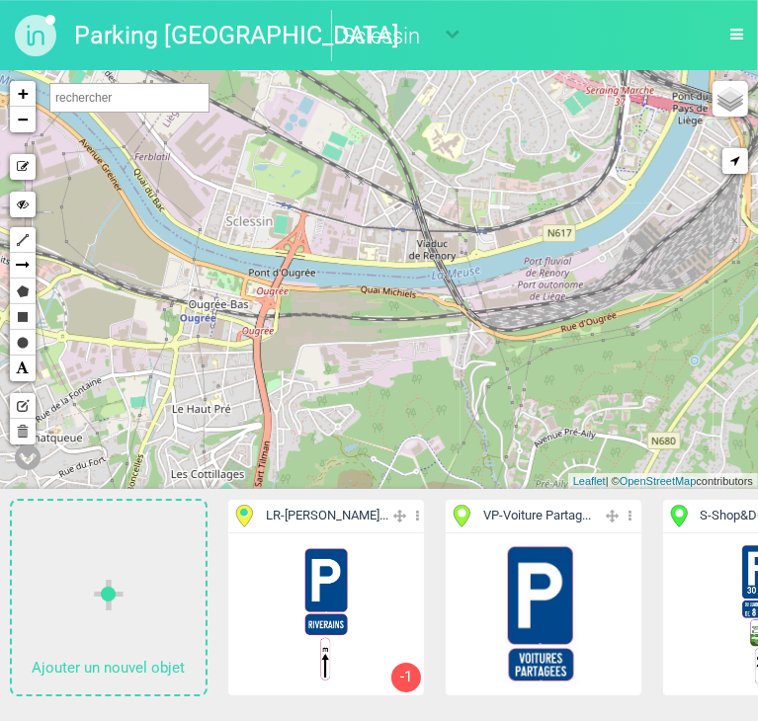
click at [415, 521] on icon at bounding box center [417, 516] width 13 height 23
